Goal: Task Accomplishment & Management: Complete application form

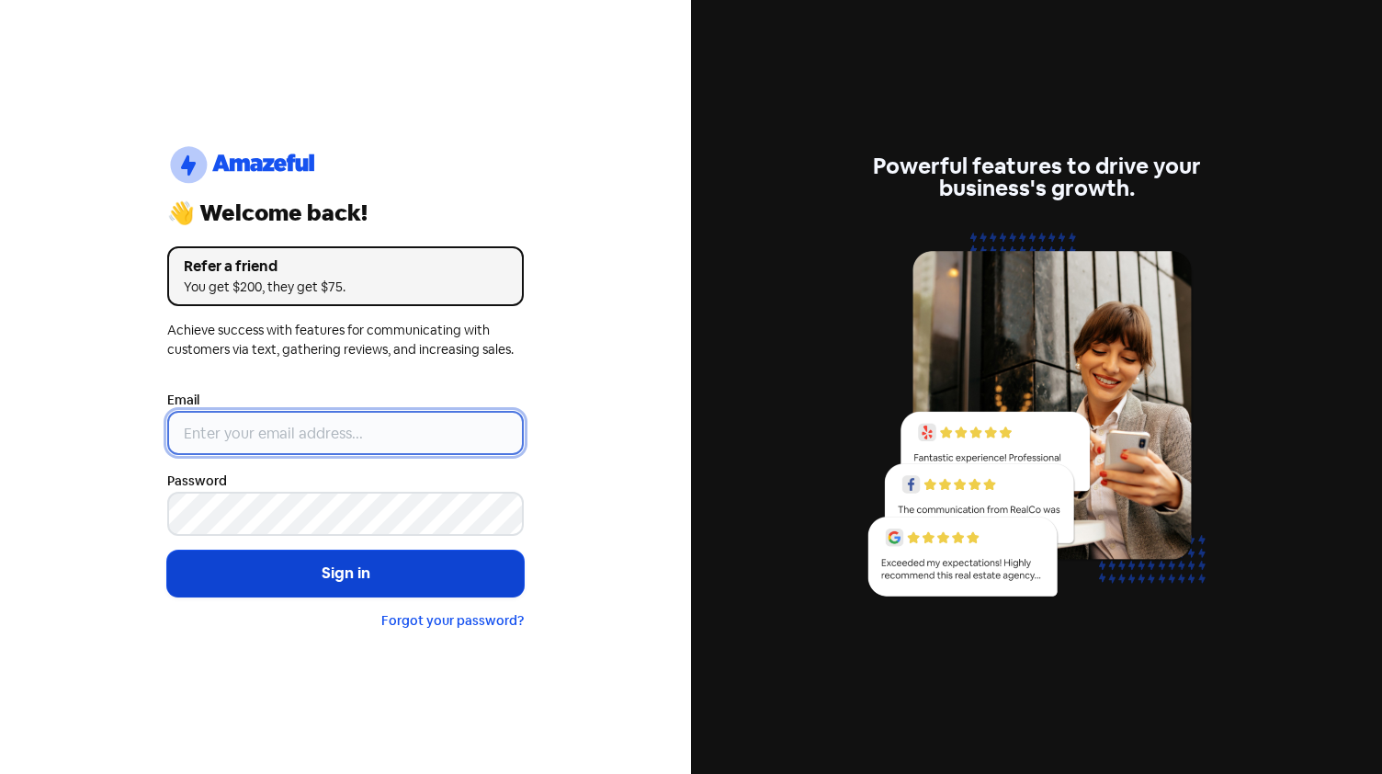
type input "[EMAIL_ADDRESS][DOMAIN_NAME]"
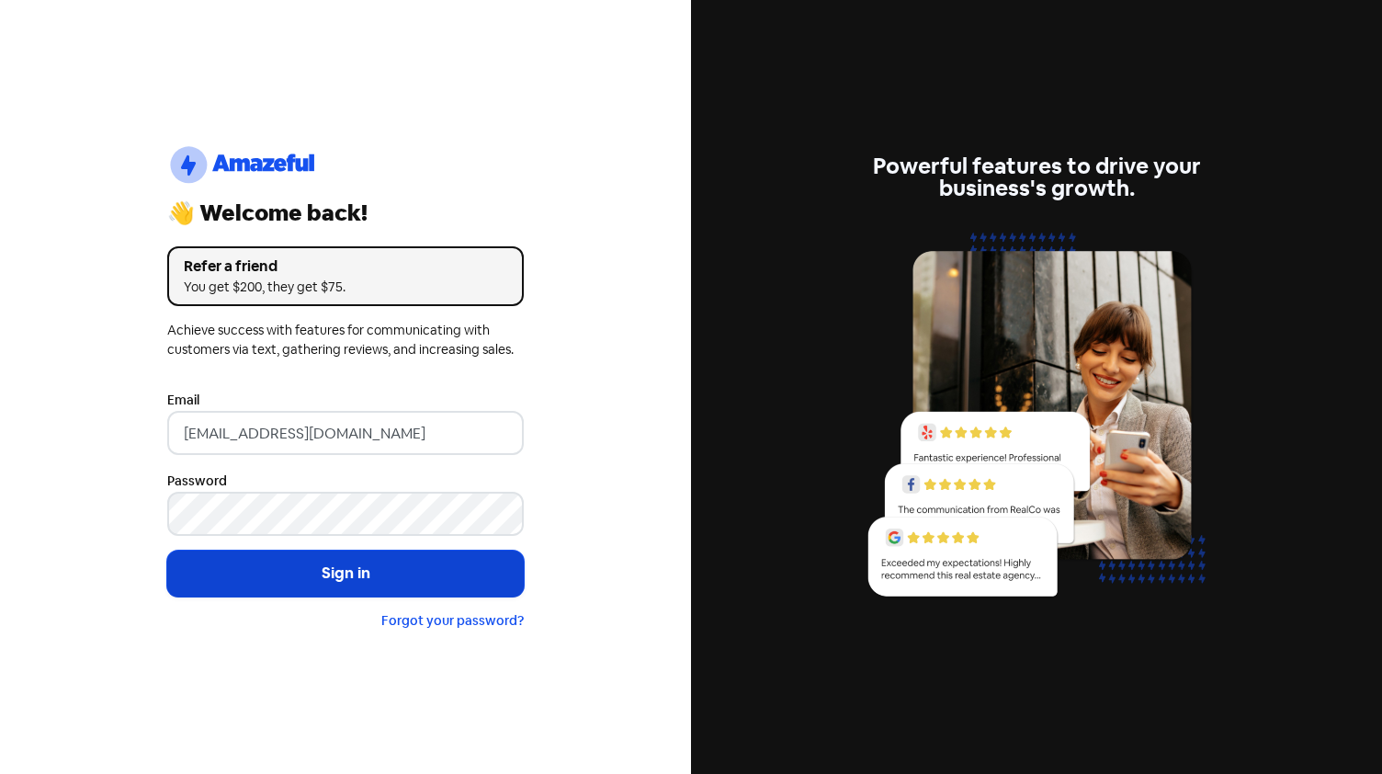
click at [379, 584] on button "Sign in" at bounding box center [345, 573] width 357 height 46
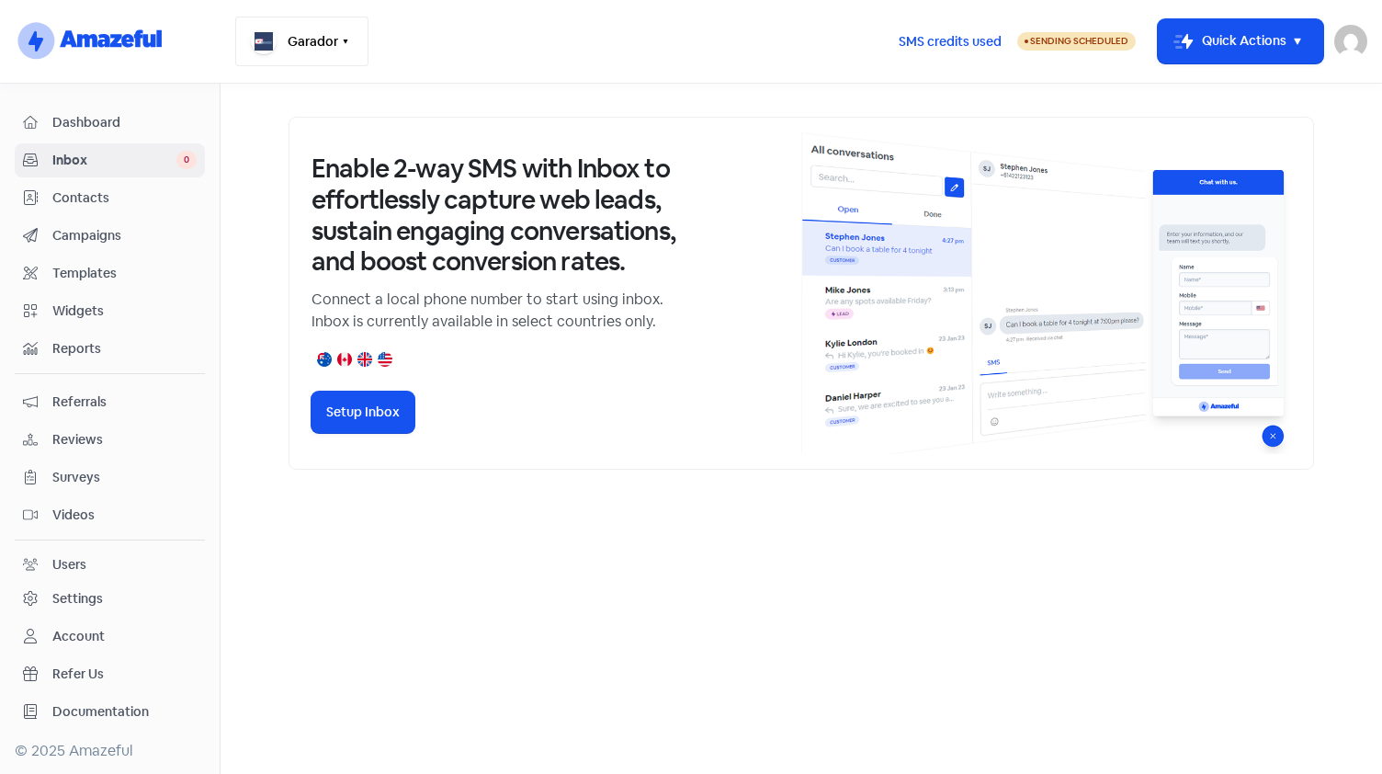
click at [334, 36] on button "Garador" at bounding box center [301, 42] width 133 height 50
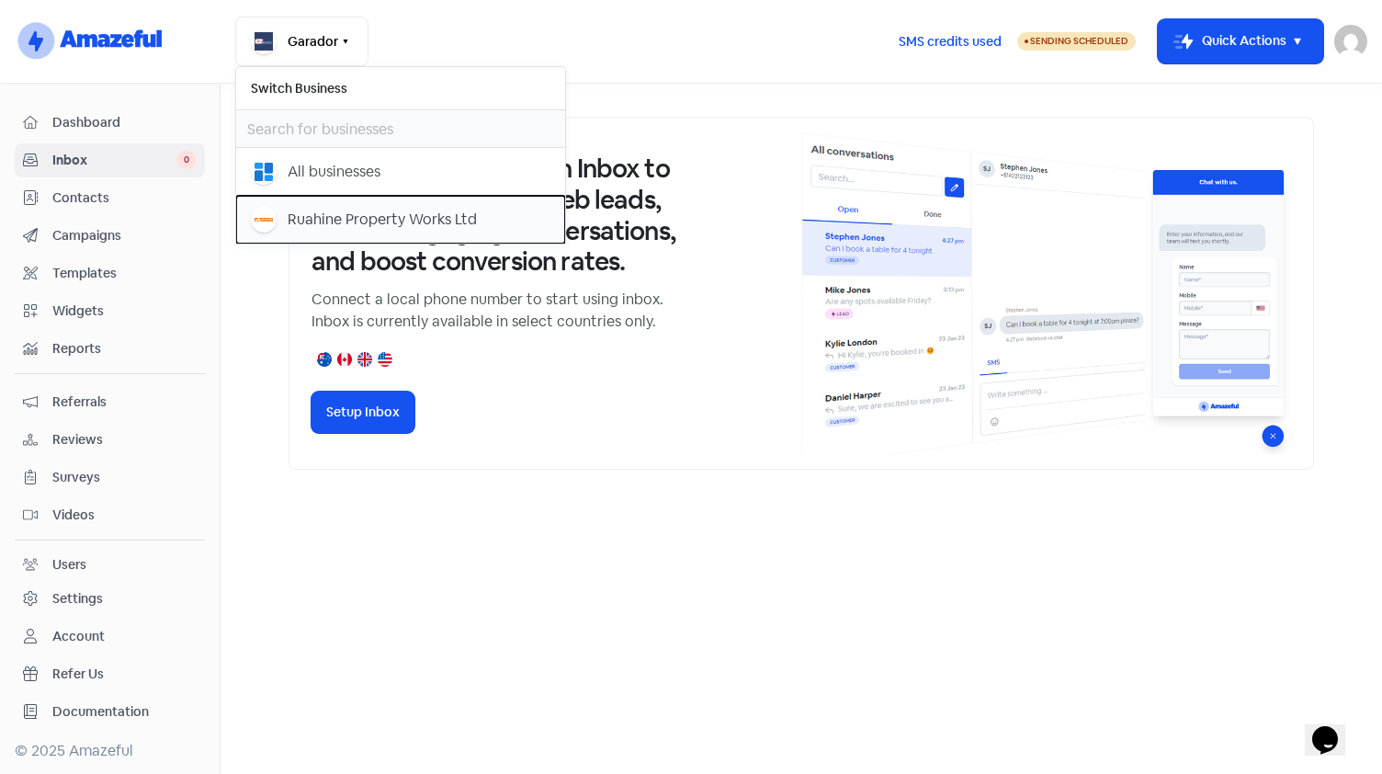
click at [289, 221] on div "Ruahine Property Works Ltd" at bounding box center [382, 220] width 189 height 22
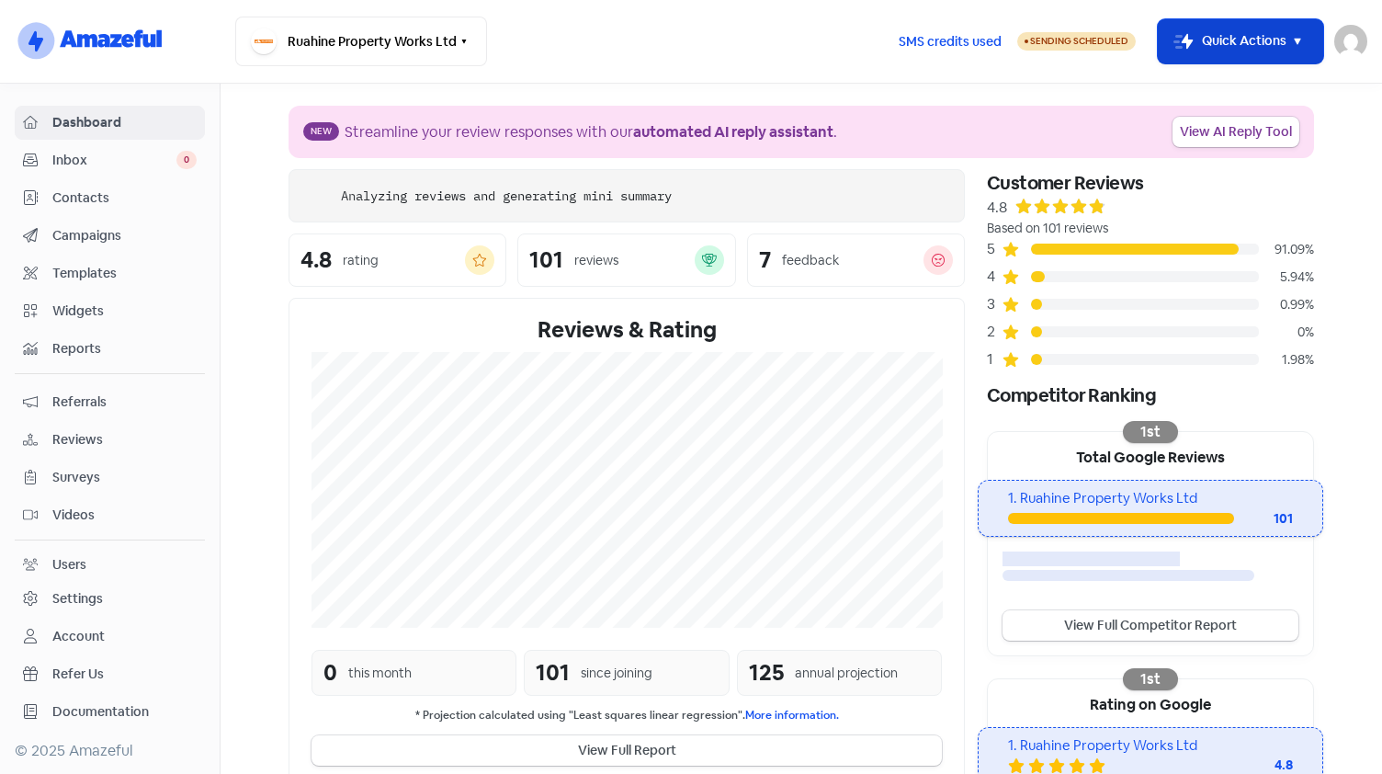
click at [1292, 38] on icon "button" at bounding box center [1298, 41] width 22 height 22
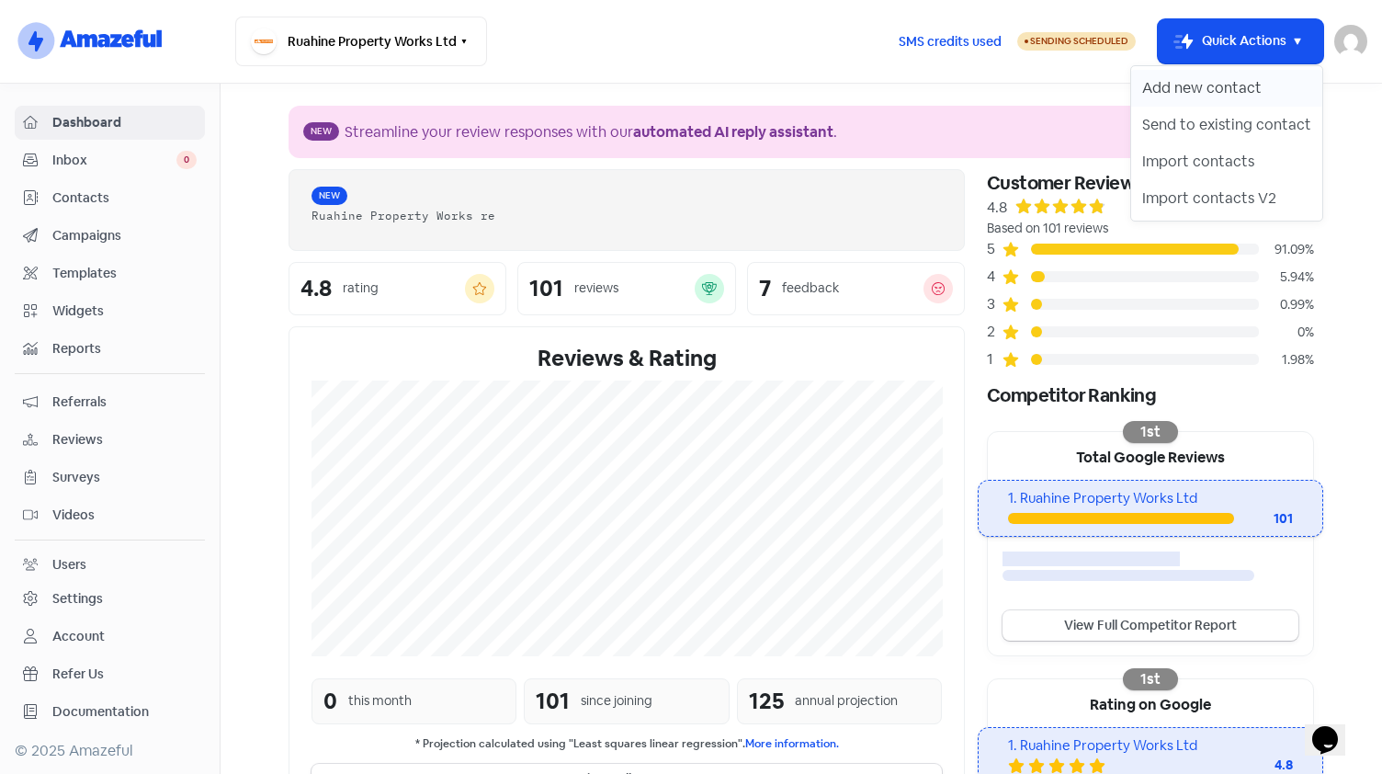
click at [1237, 86] on button "Add new contact" at bounding box center [1226, 88] width 191 height 37
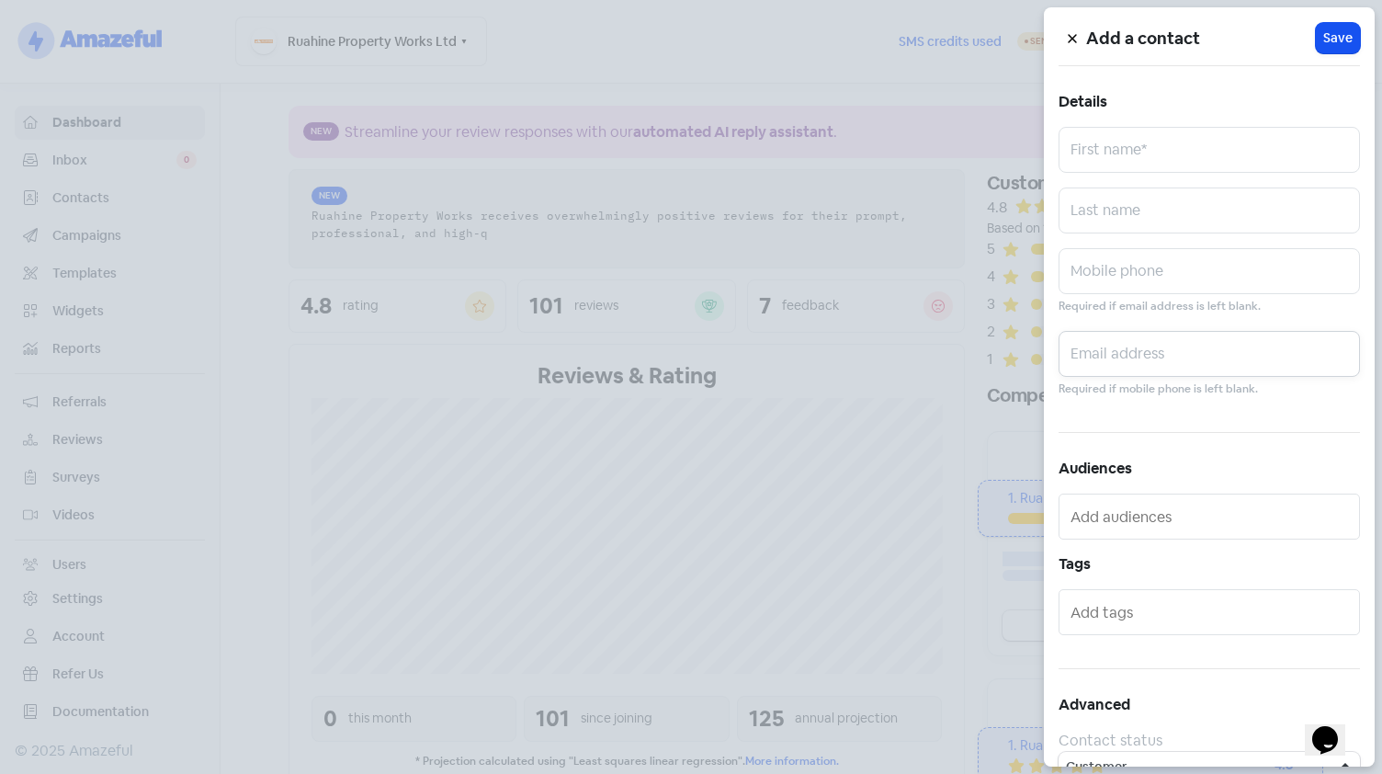
click at [1103, 338] on input "text" at bounding box center [1209, 354] width 301 height 46
paste input "gghi2024@outlook.com"
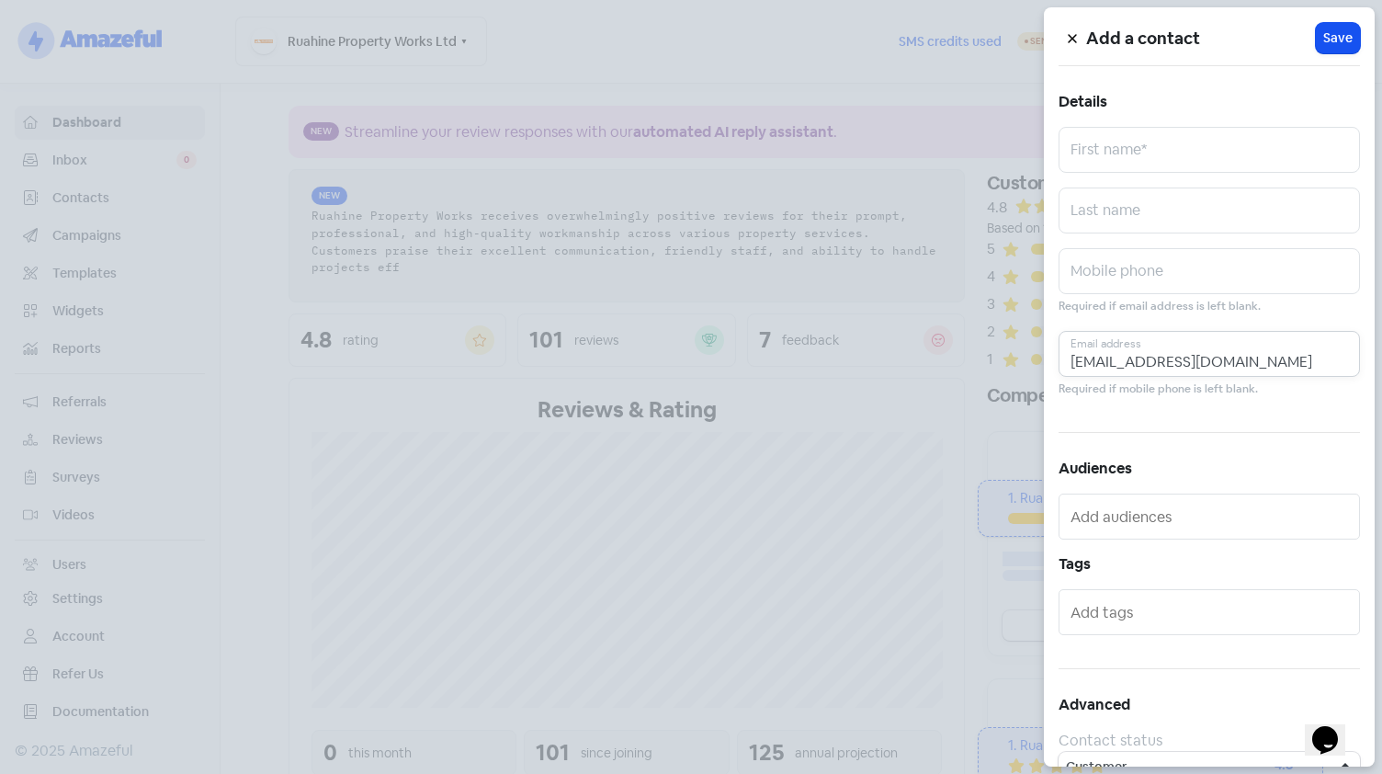
type input "gghi2024@outlook.com"
click at [1142, 142] on input "text" at bounding box center [1209, 150] width 301 height 46
type input "Geoff"
click at [1132, 217] on input "text" at bounding box center [1209, 210] width 301 height 46
paste input "Gutschlag"
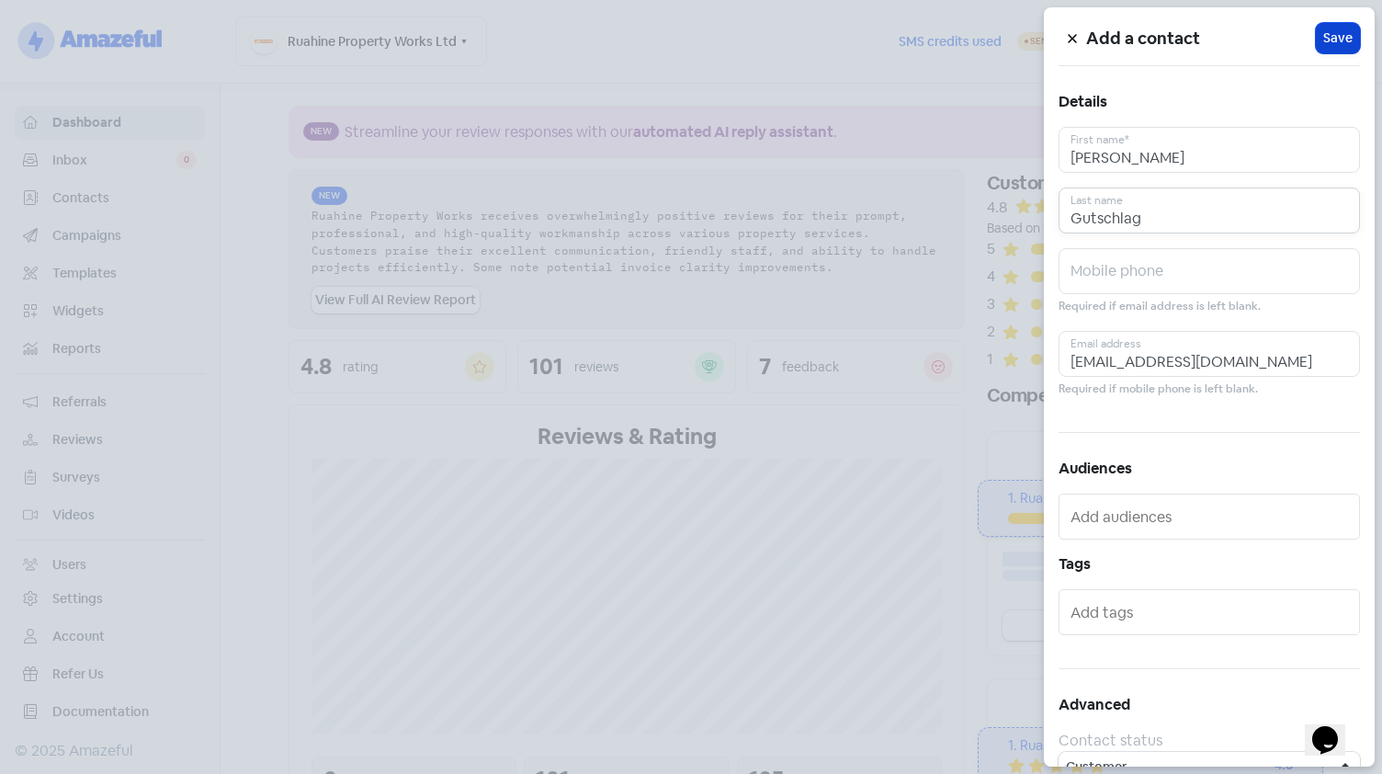
type input "Gutschlag"
click at [1342, 39] on span "Save" at bounding box center [1337, 37] width 29 height 19
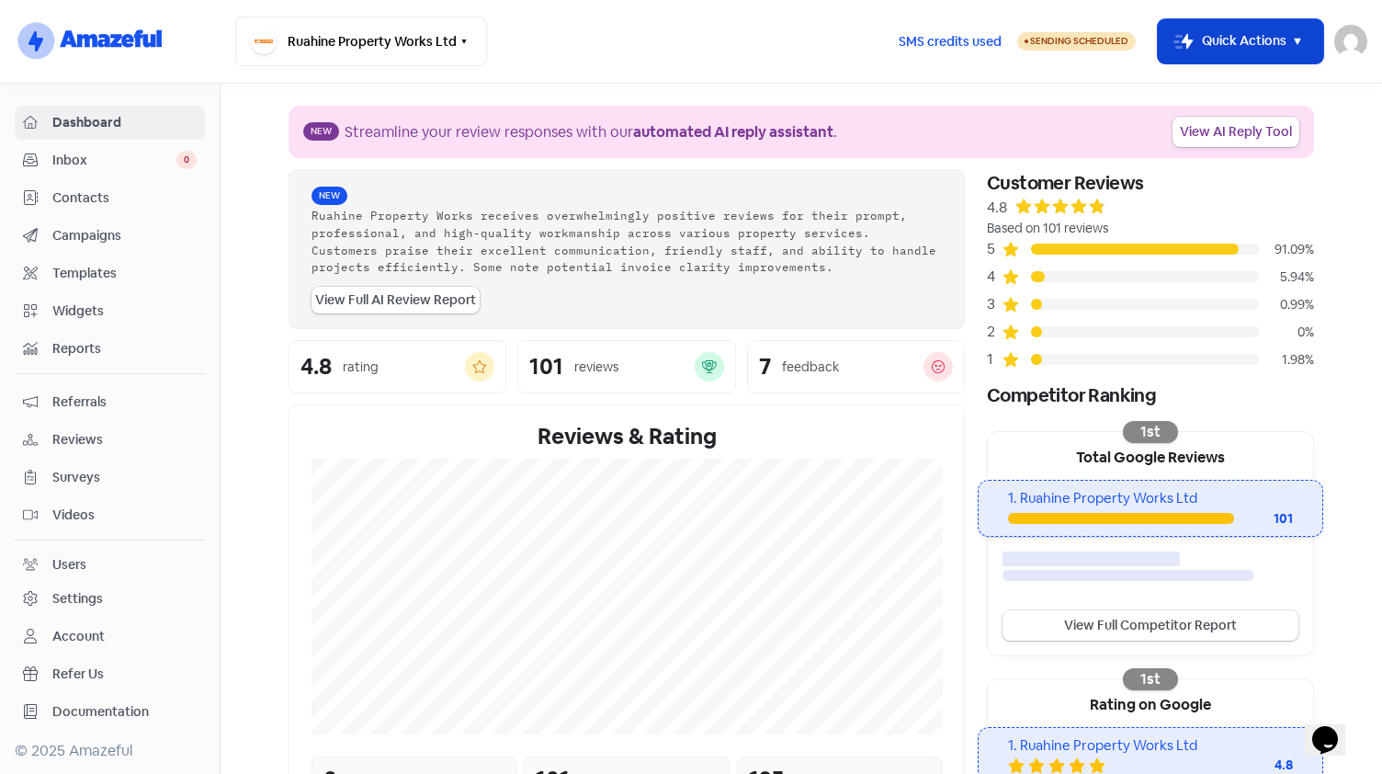
click at [1298, 30] on icon "button" at bounding box center [1298, 41] width 22 height 22
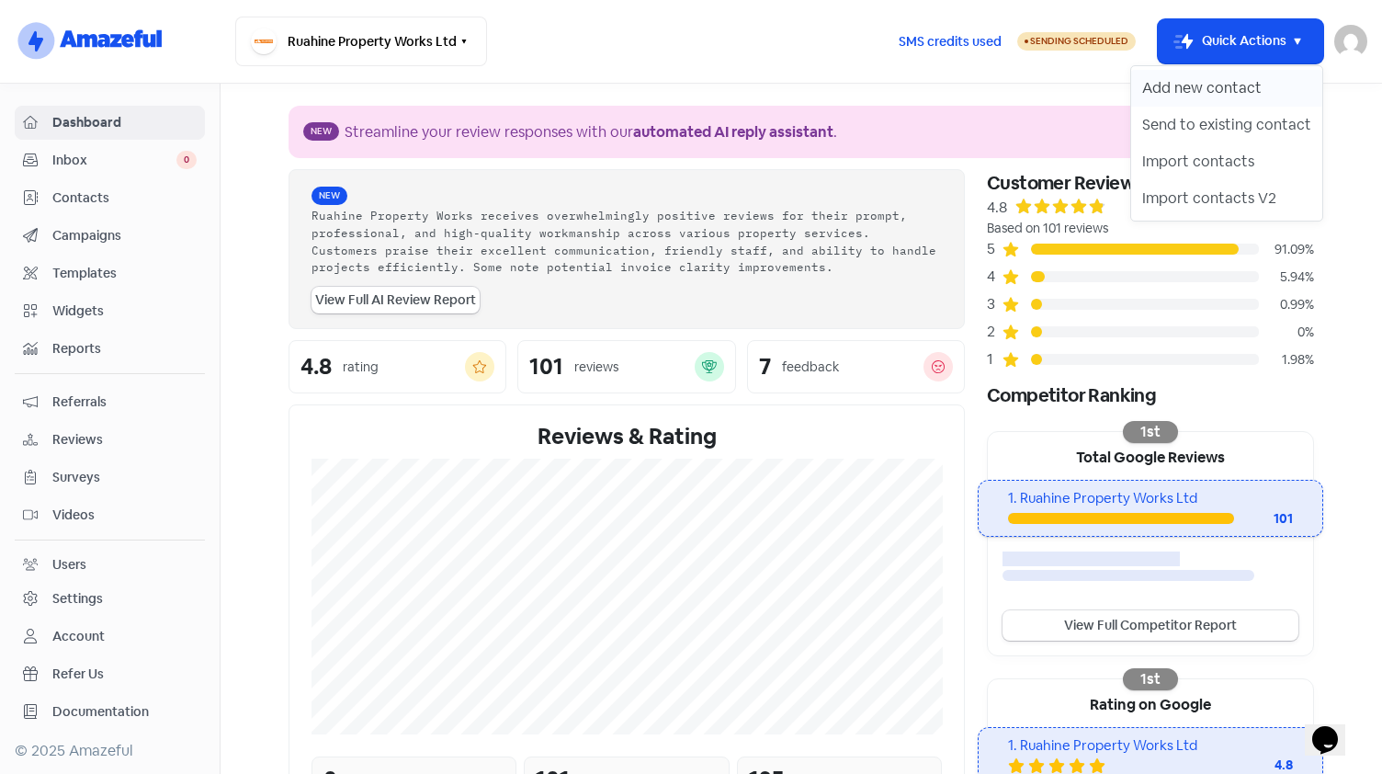
click at [1232, 91] on button "Add new contact" at bounding box center [1226, 88] width 191 height 37
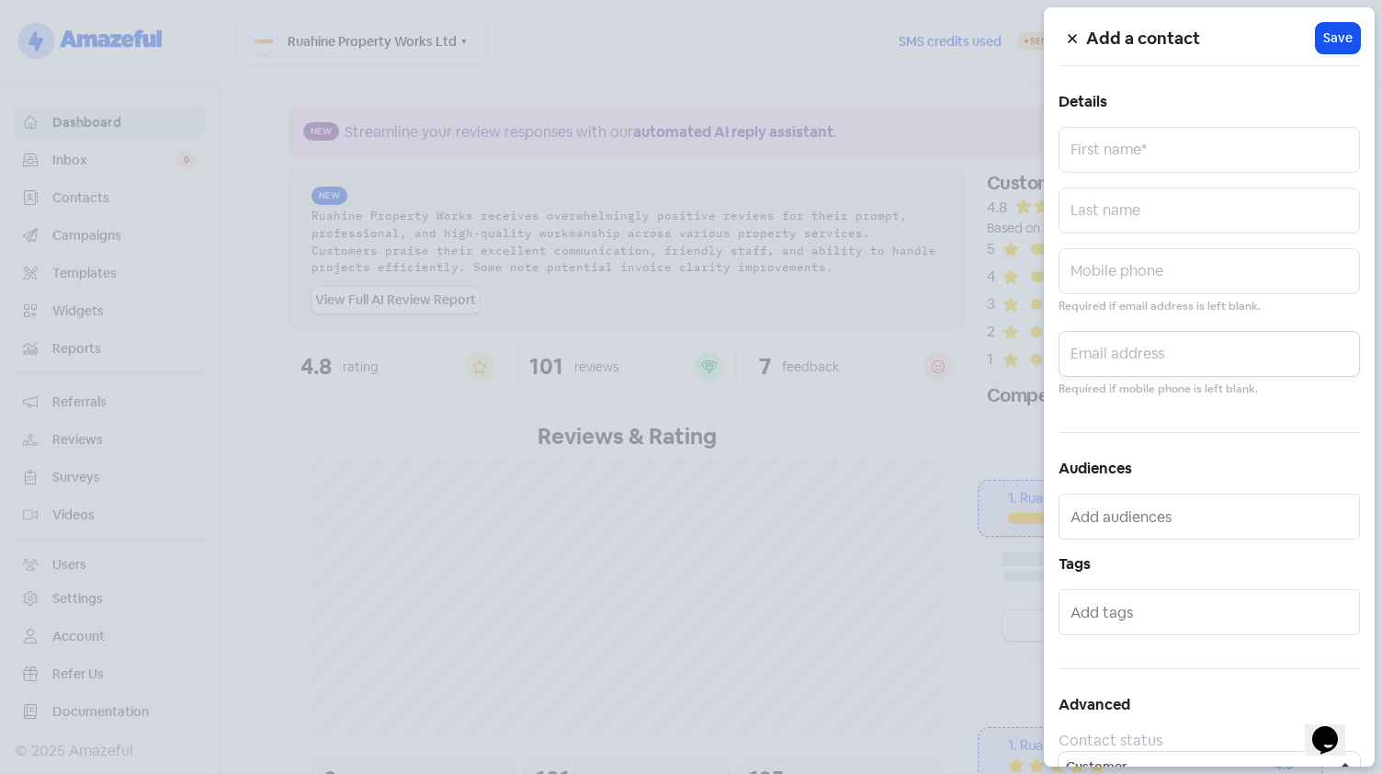
click at [1148, 352] on input "text" at bounding box center [1209, 354] width 301 height 46
paste input "sally.sutherland23@gmail.com"
type input "sally.sutherland23@gmail.com"
click at [1121, 146] on input "text" at bounding box center [1209, 150] width 301 height 46
type input "Sally"
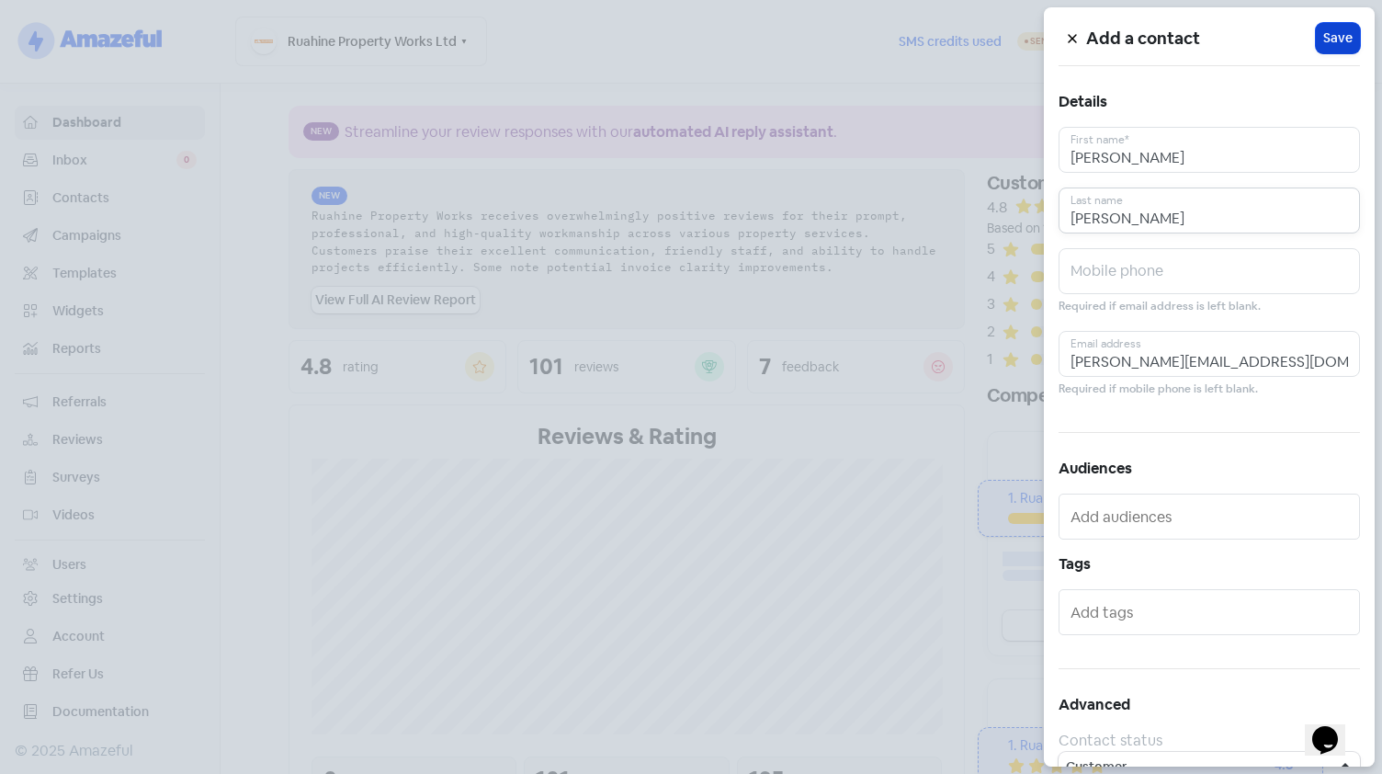
type input "Sutherland"
click at [1341, 38] on span "Save" at bounding box center [1337, 37] width 29 height 19
